Goal: Information Seeking & Learning: Learn about a topic

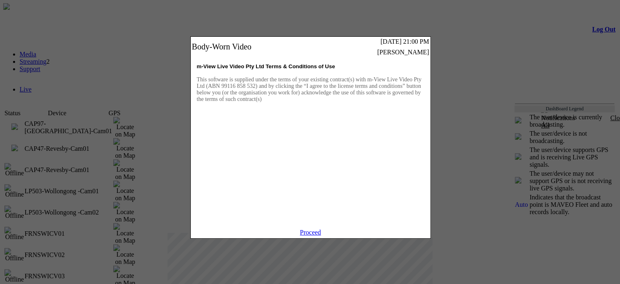
click at [314, 235] on link "Proceed" at bounding box center [310, 231] width 21 height 7
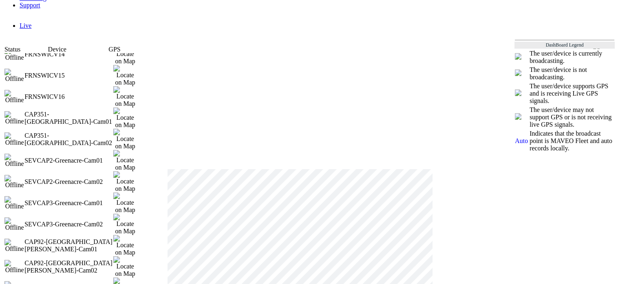
scroll to position [392, 0]
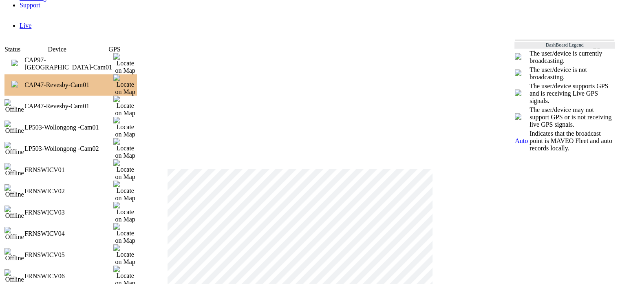
scroll to position [0, 0]
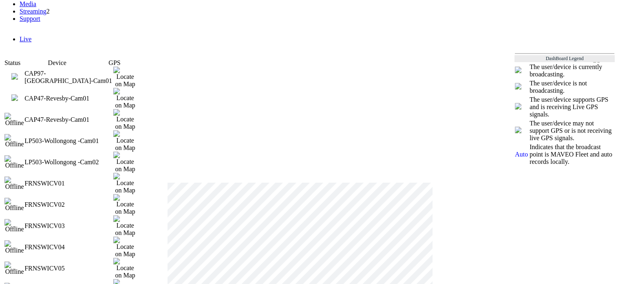
scroll to position [51, 0]
click at [23, 87] on td at bounding box center [14, 97] width 20 height 21
click at [18, 94] on img at bounding box center [14, 97] width 7 height 7
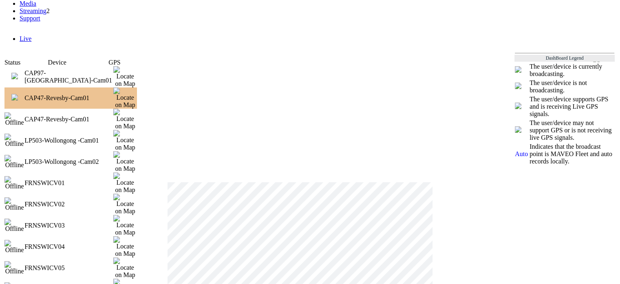
click at [18, 94] on img at bounding box center [14, 97] width 7 height 7
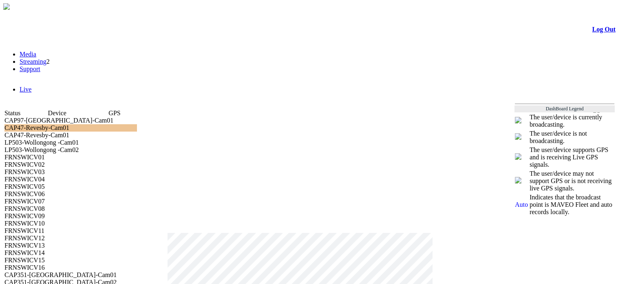
scroll to position [53, 0]
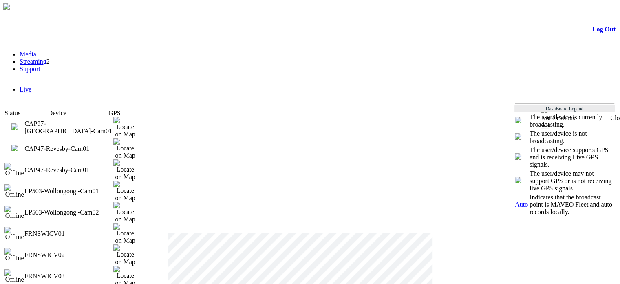
click at [18, 144] on img at bounding box center [14, 147] width 7 height 7
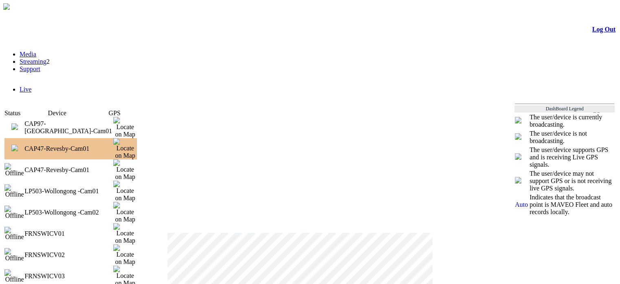
click at [18, 123] on img at bounding box center [14, 126] width 7 height 7
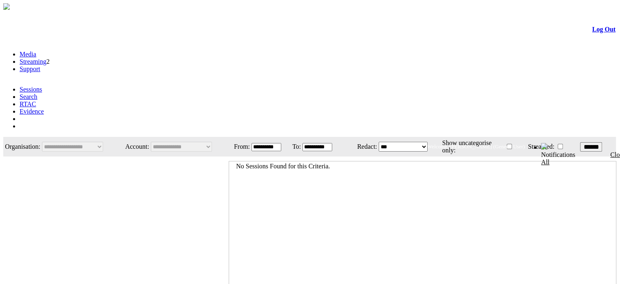
click at [90, 65] on li "Streaming 2" at bounding box center [319, 61] width 598 height 7
click at [47, 65] on link "Streaming" at bounding box center [33, 61] width 27 height 7
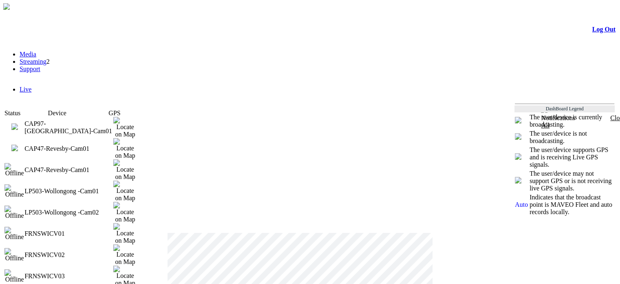
click at [18, 144] on img at bounding box center [14, 147] width 7 height 7
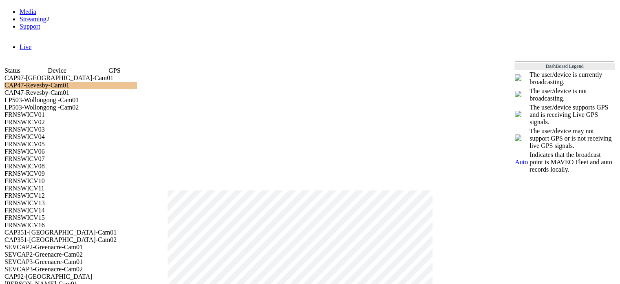
scroll to position [42, 0]
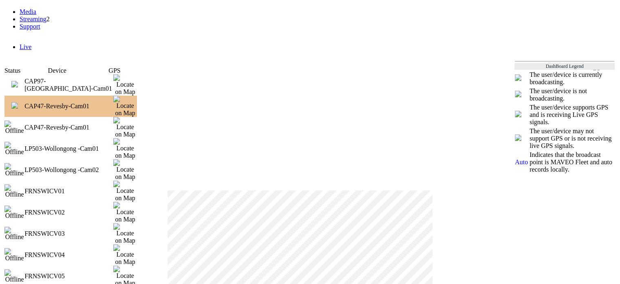
click at [18, 81] on img at bounding box center [14, 84] width 7 height 7
